Goal: Navigation & Orientation: Find specific page/section

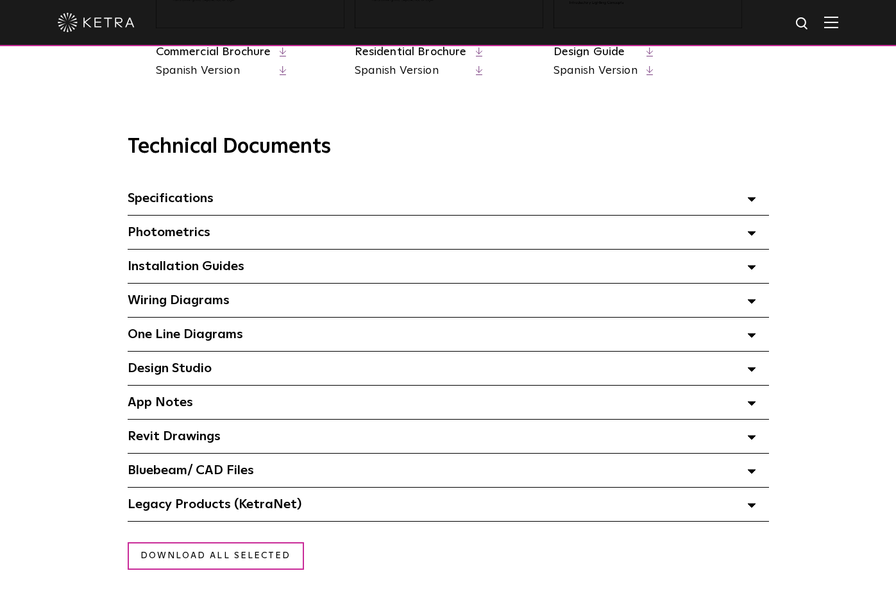
scroll to position [641, 0]
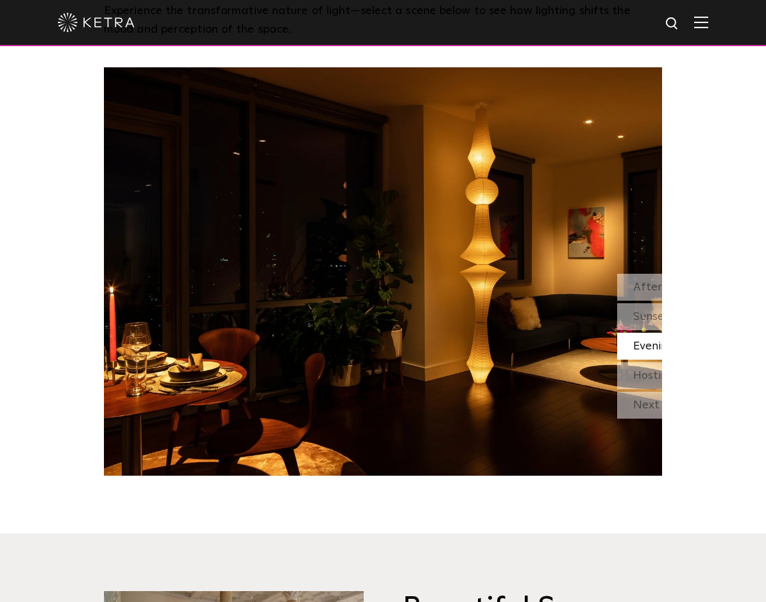
scroll to position [1154, 0]
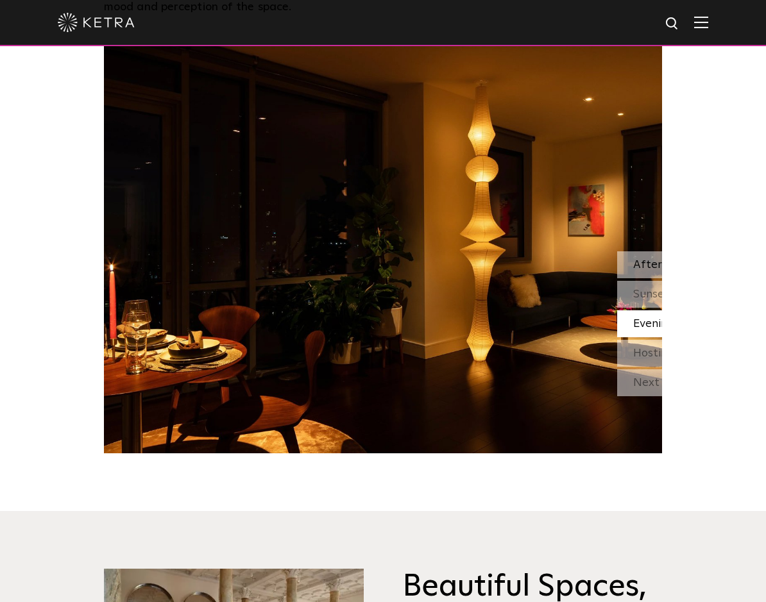
click at [633, 271] on span "Afternoon" at bounding box center [660, 265] width 55 height 12
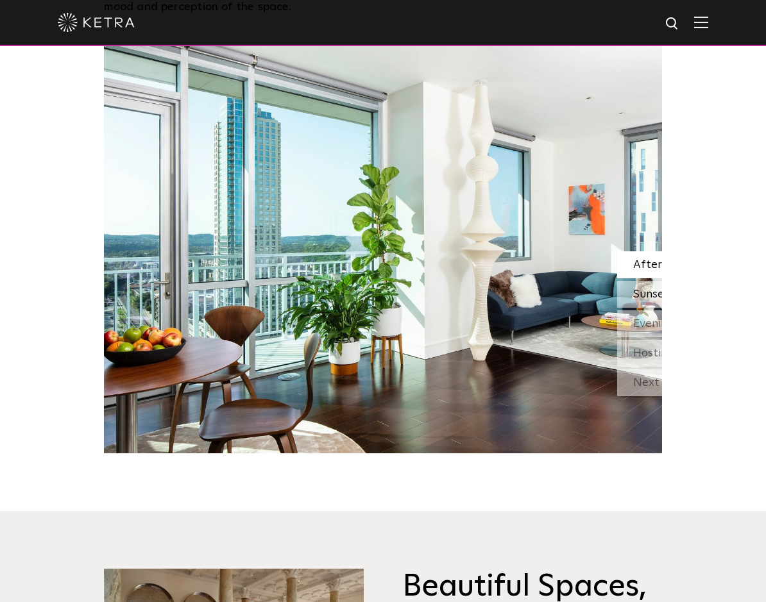
click at [633, 300] on span "Sunset" at bounding box center [651, 295] width 36 height 12
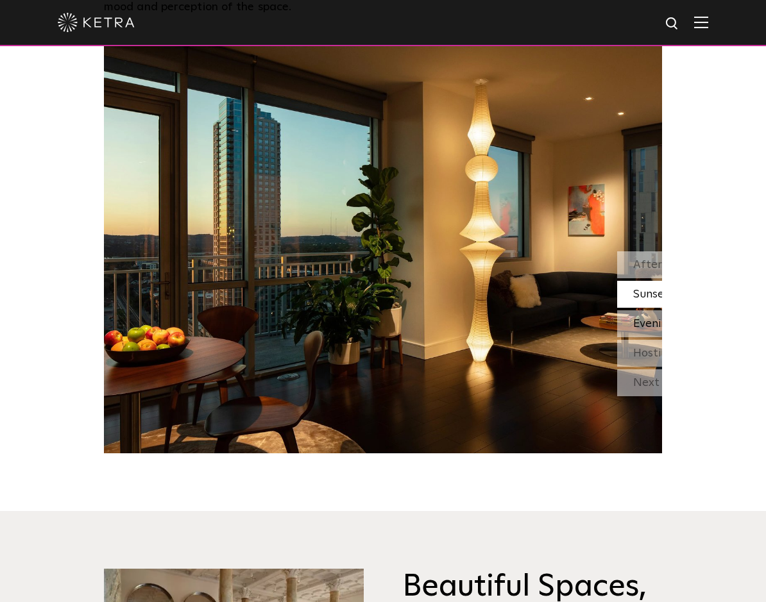
click at [633, 330] on span "Evening" at bounding box center [653, 324] width 41 height 12
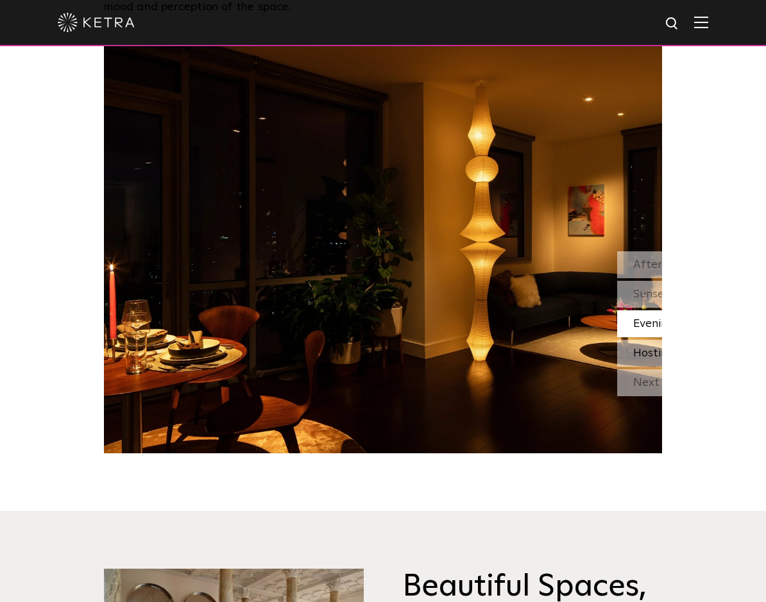
click at [633, 359] on span "Hosting" at bounding box center [653, 354] width 41 height 12
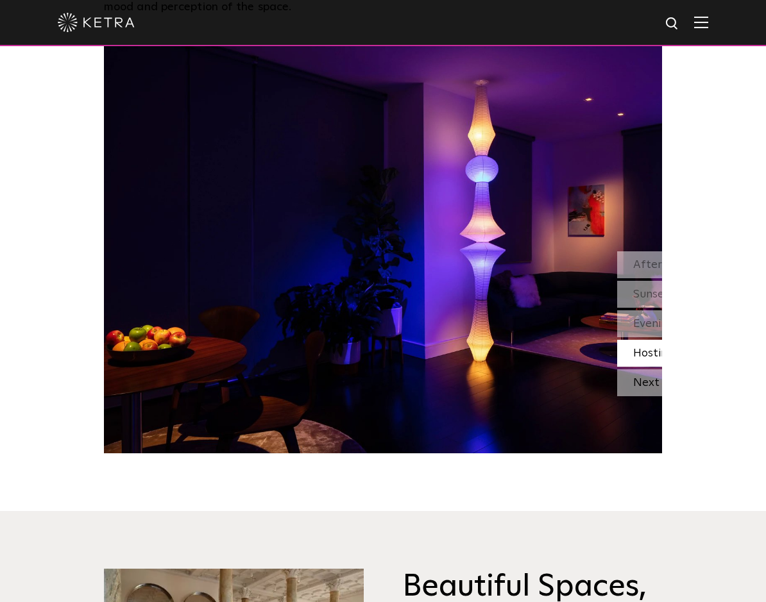
click at [617, 396] on div "Next Room" at bounding box center [681, 382] width 128 height 27
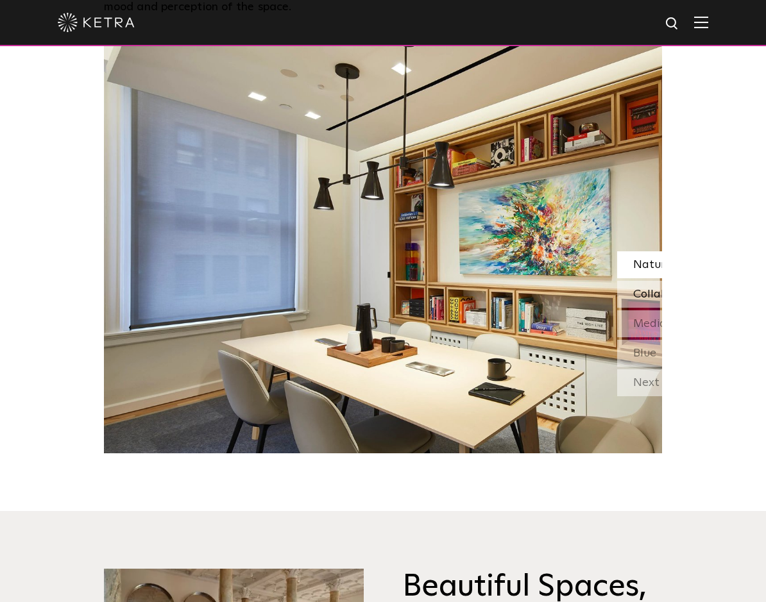
click at [640, 300] on span "Collaborate" at bounding box center [665, 295] width 64 height 12
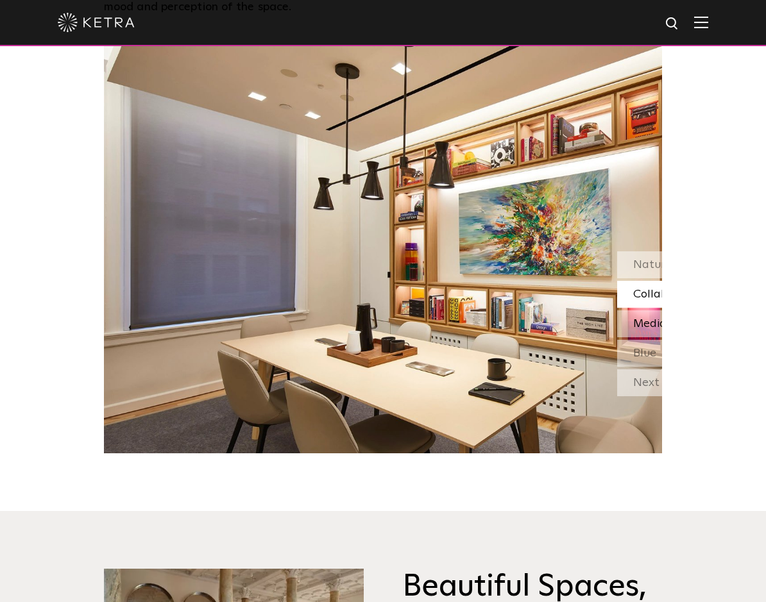
click at [633, 330] on span "Media" at bounding box center [649, 324] width 33 height 12
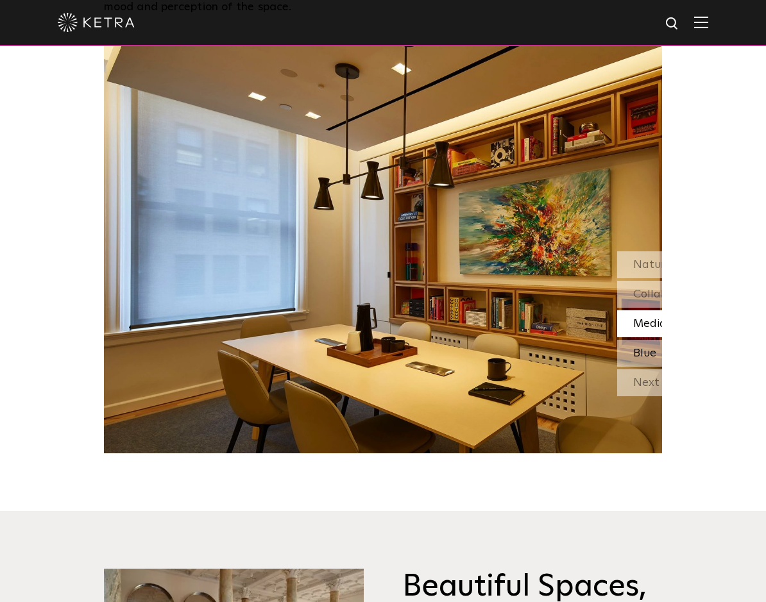
click at [633, 359] on span "Blue" at bounding box center [644, 354] width 23 height 12
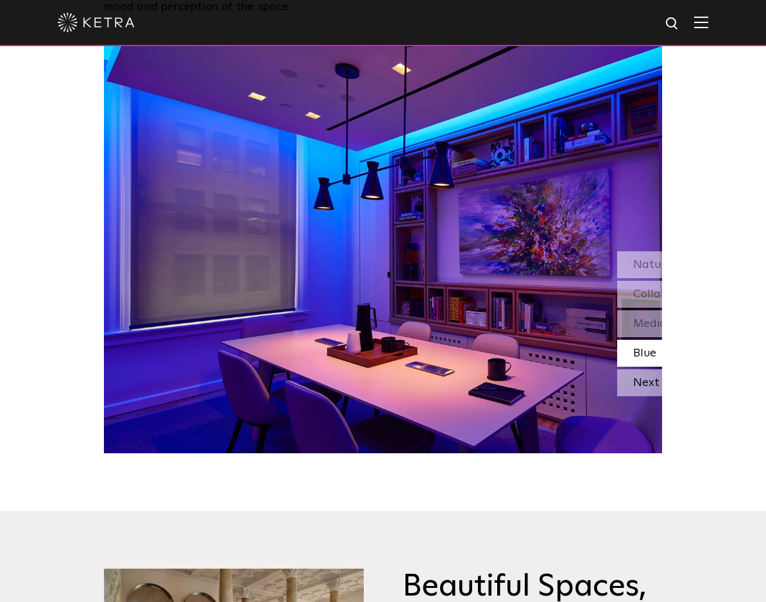
click at [630, 396] on div "Next Room" at bounding box center [681, 382] width 128 height 27
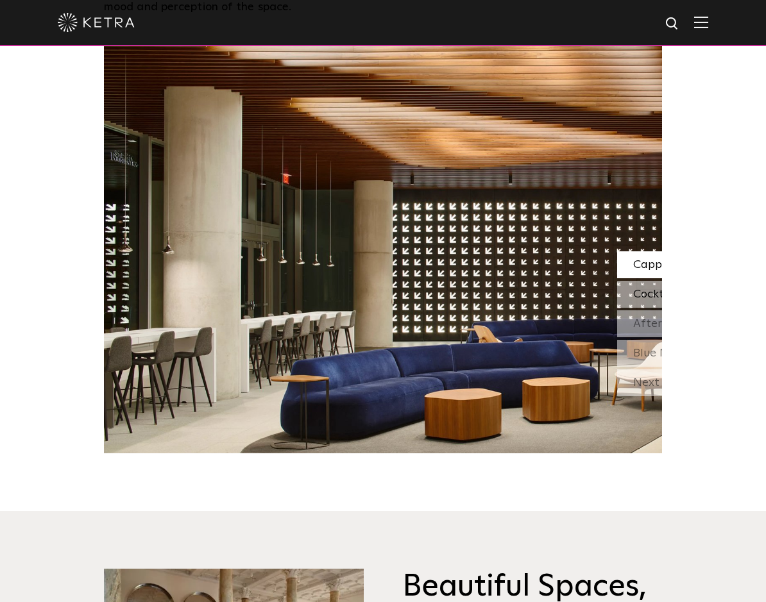
click at [633, 300] on span "Cocktail" at bounding box center [655, 295] width 44 height 12
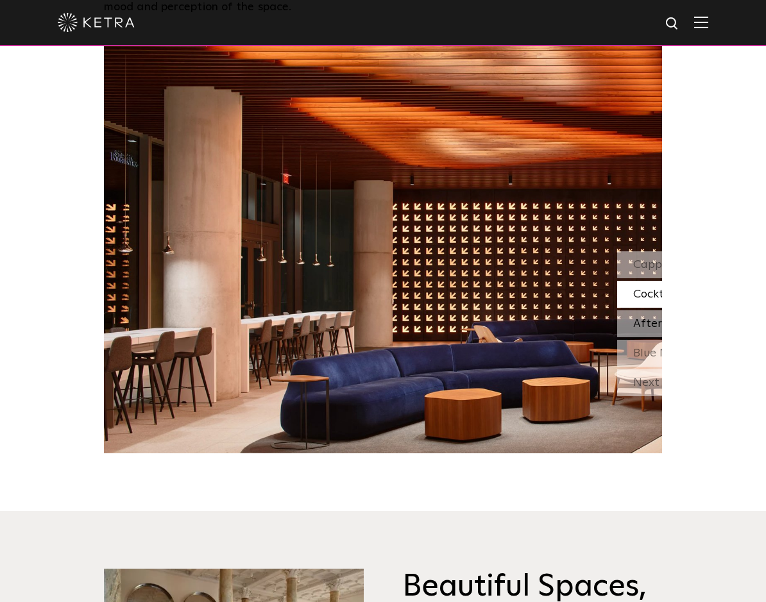
click at [636, 330] on span "After Hours" at bounding box center [664, 324] width 63 height 12
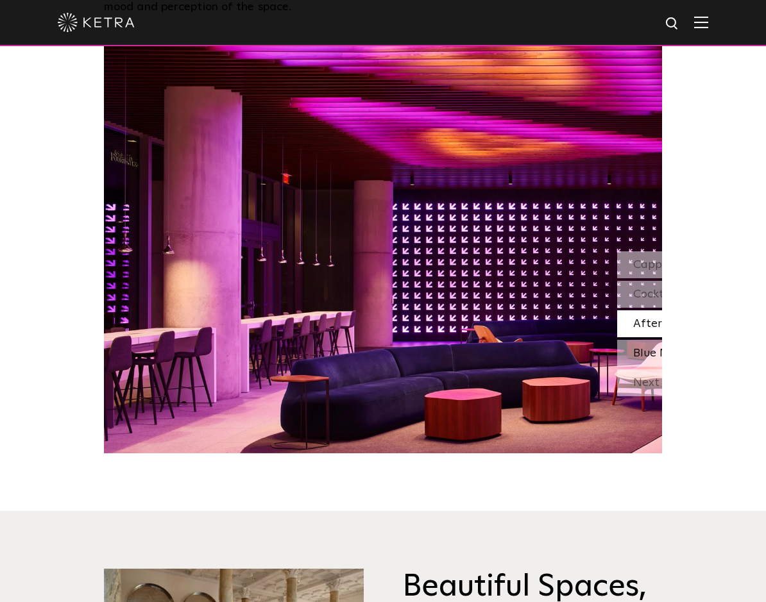
click at [639, 359] on span "Blue Moon" at bounding box center [661, 354] width 56 height 12
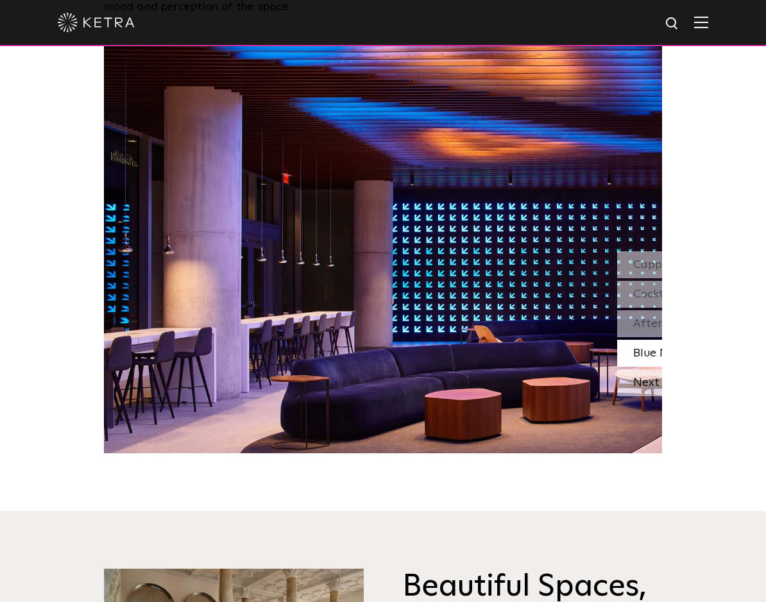
click at [638, 396] on div "Next Room" at bounding box center [681, 382] width 128 height 27
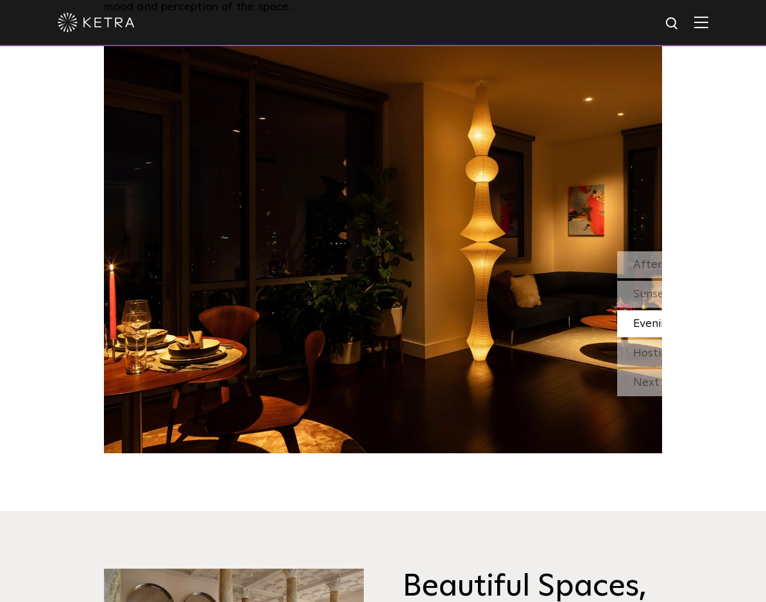
click at [105, 567] on span "ketra-hero-wave-house-exterior-03 Inspiring Light for Extraordinary Spaces Ketr…" at bounding box center [383, 187] width 766 height 2683
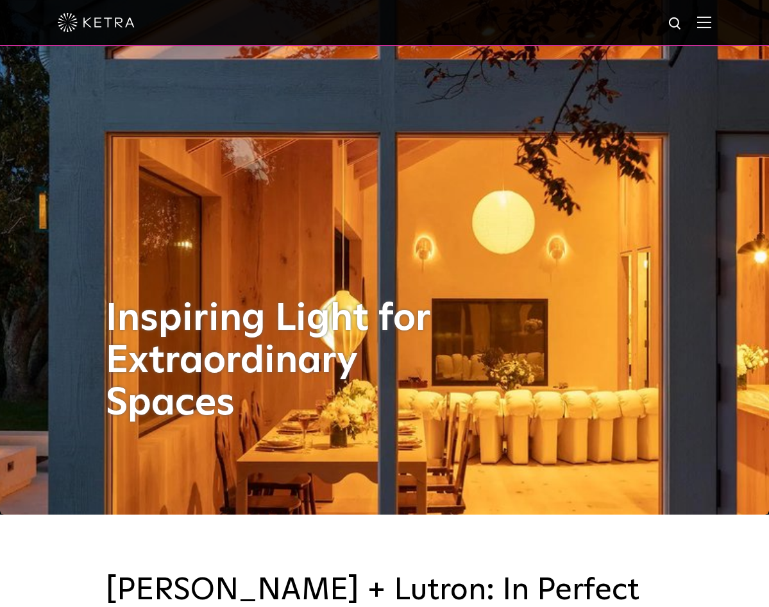
scroll to position [0, 0]
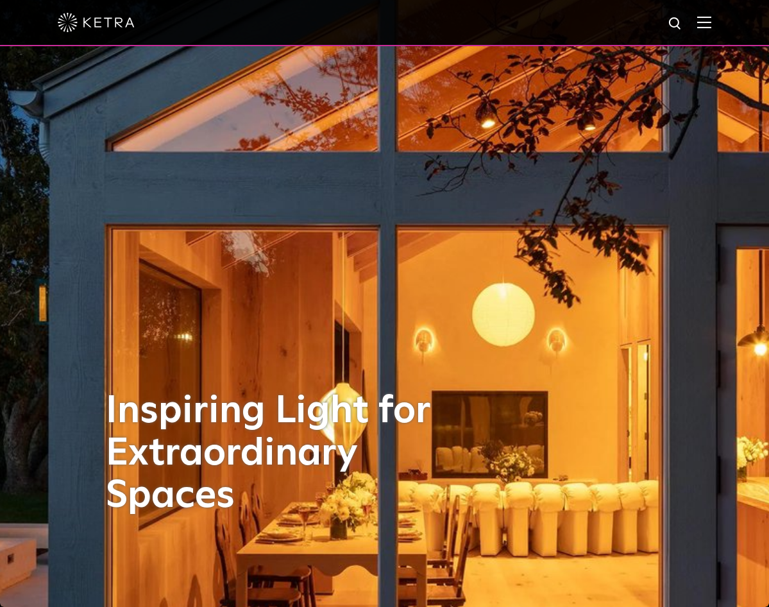
click at [710, 19] on img at bounding box center [704, 22] width 14 height 12
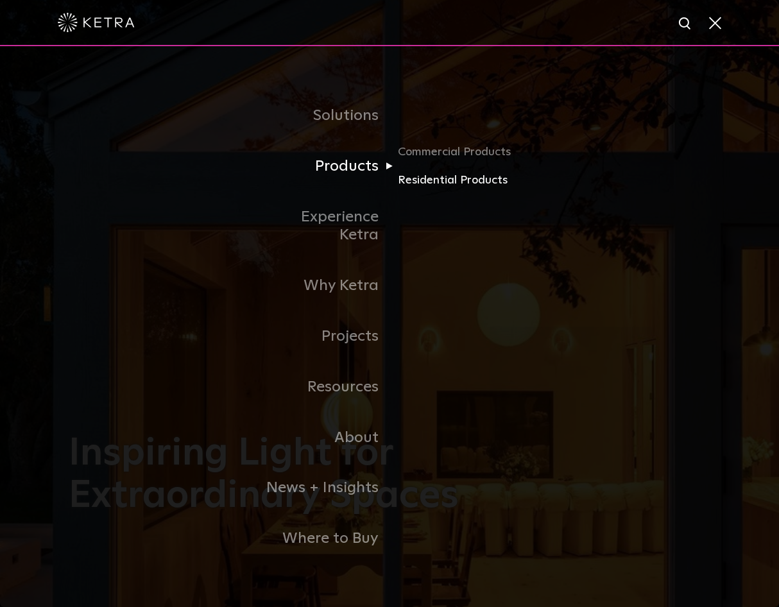
click at [421, 190] on link "Residential Products" at bounding box center [459, 180] width 123 height 19
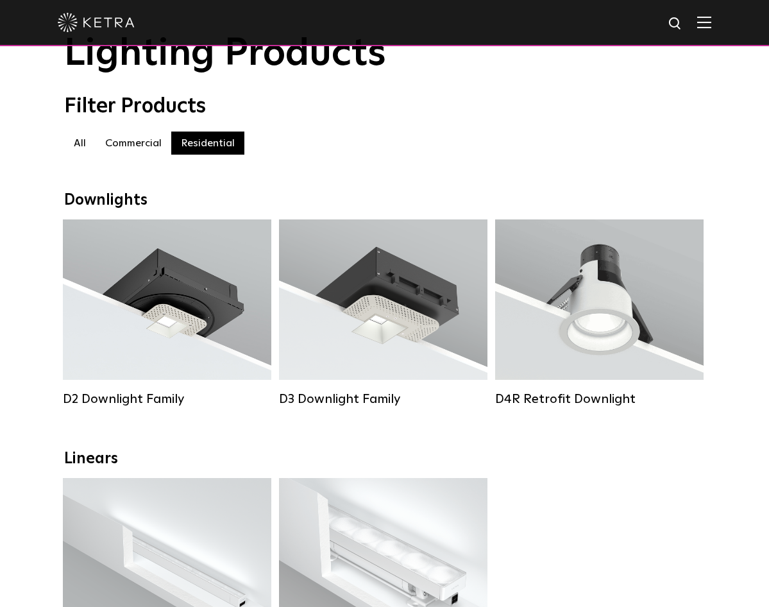
scroll to position [64, 0]
